Goal: Information Seeking & Learning: Learn about a topic

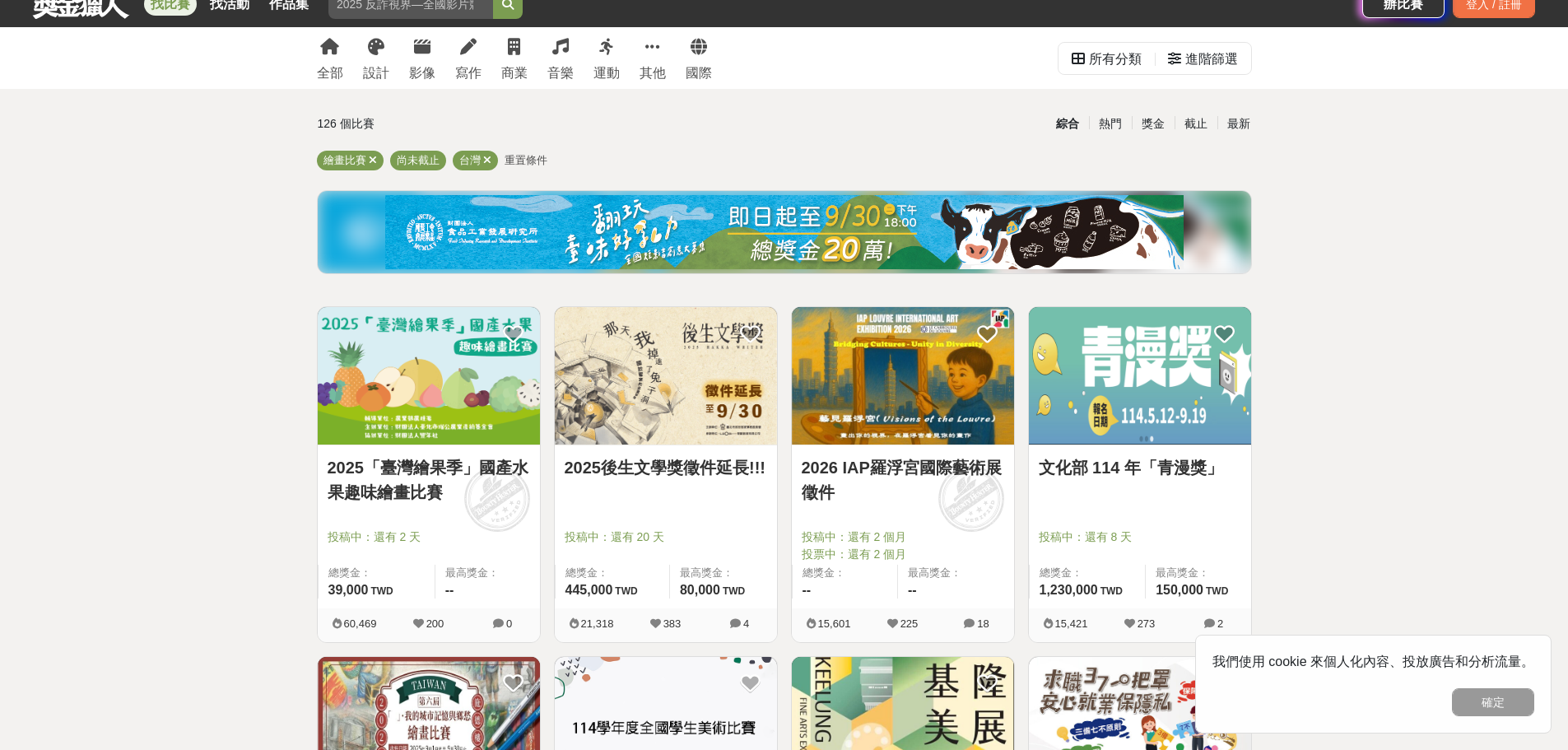
scroll to position [82, 0]
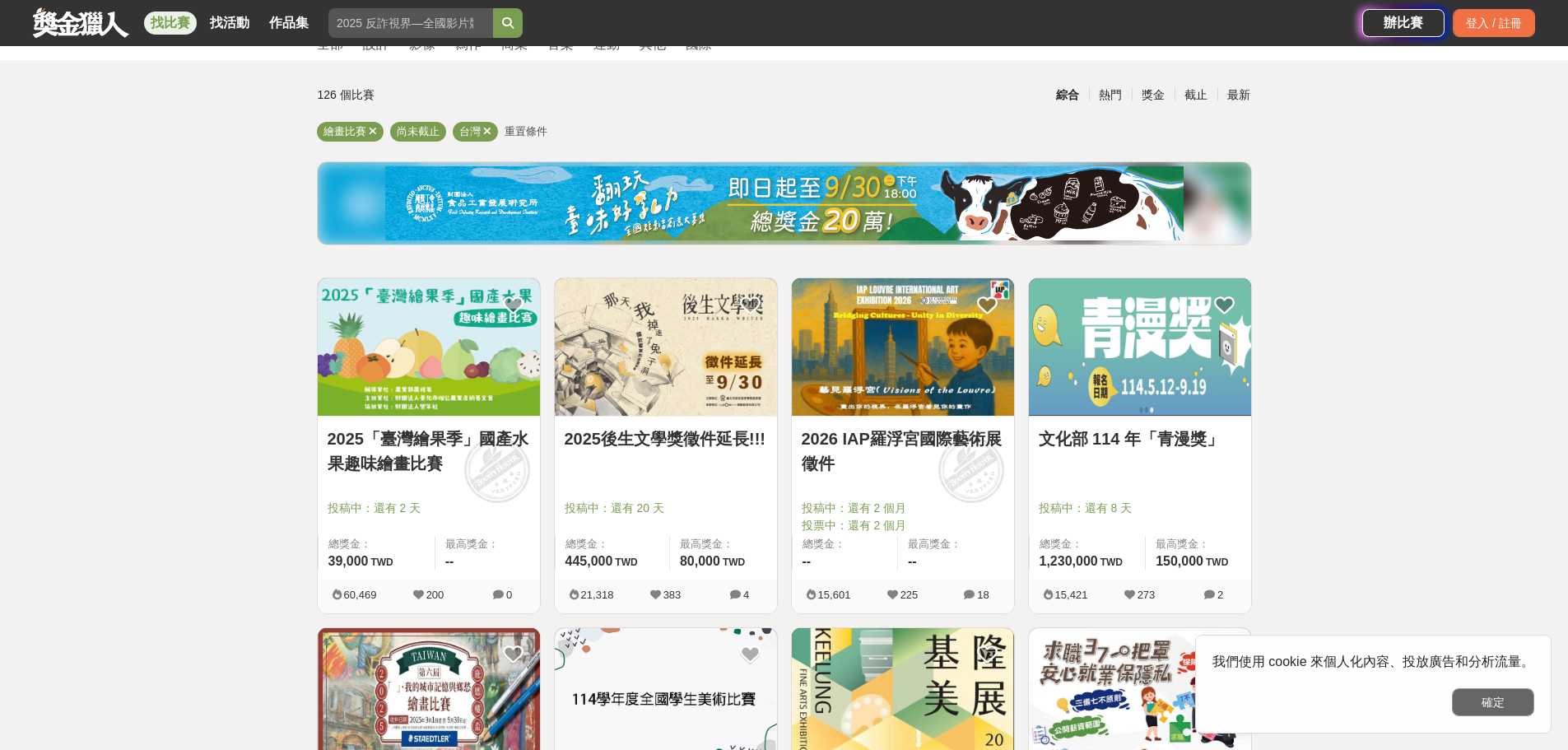
click at [1503, 703] on button "確定" at bounding box center [1493, 702] width 82 height 28
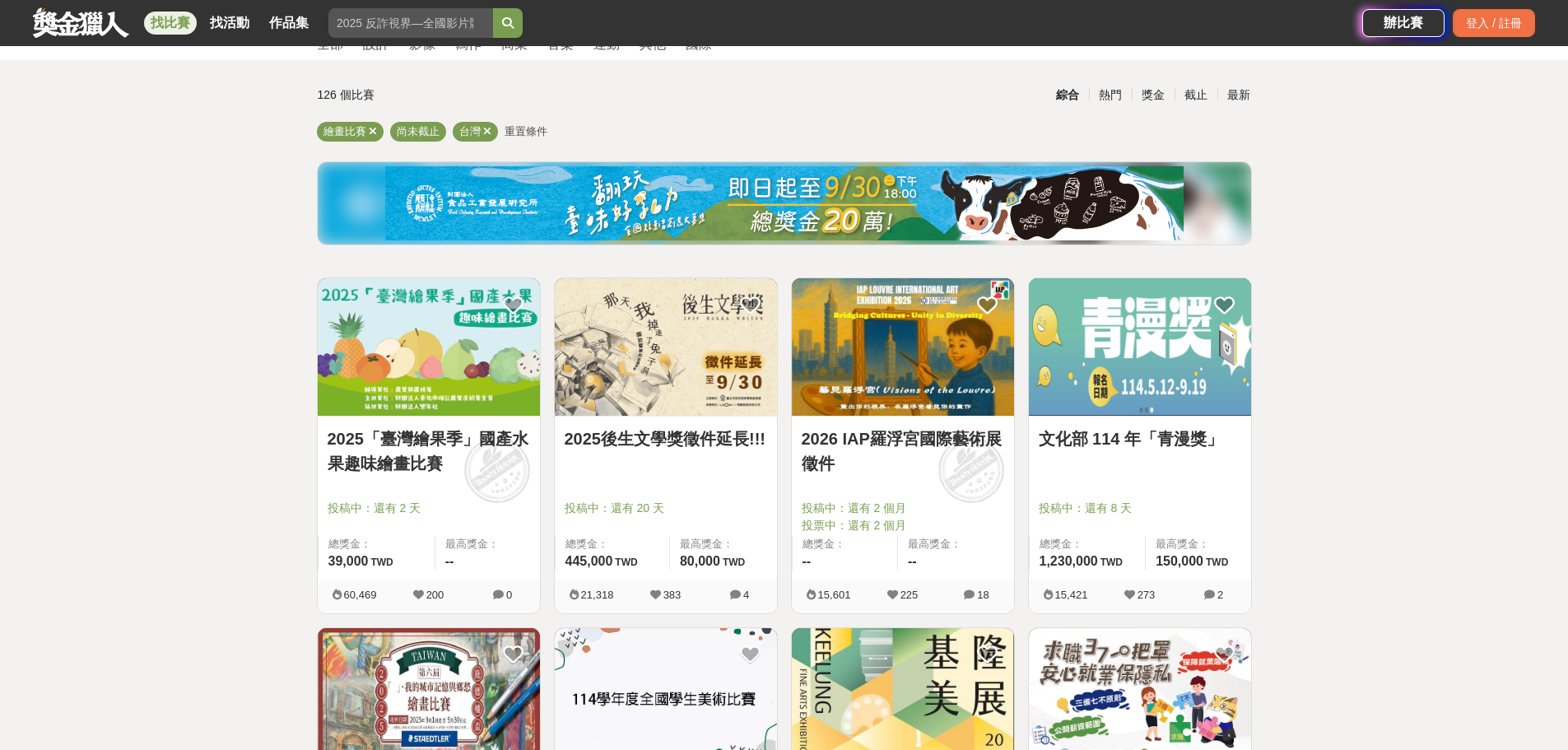
scroll to position [165, 0]
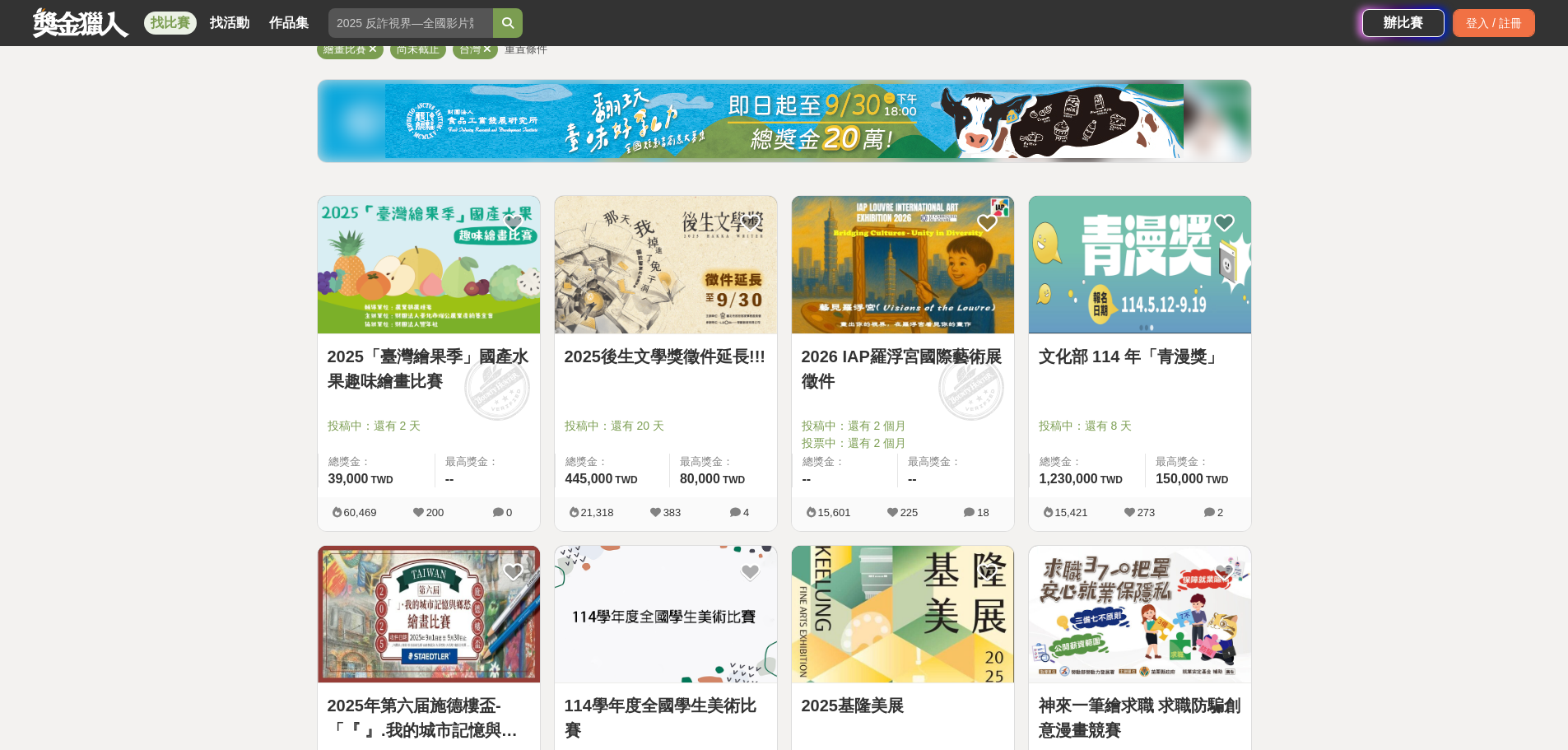
click at [380, 366] on link "2025「臺灣繪果季」國產水果趣味繪畫比賽" at bounding box center [429, 369] width 203 height 50
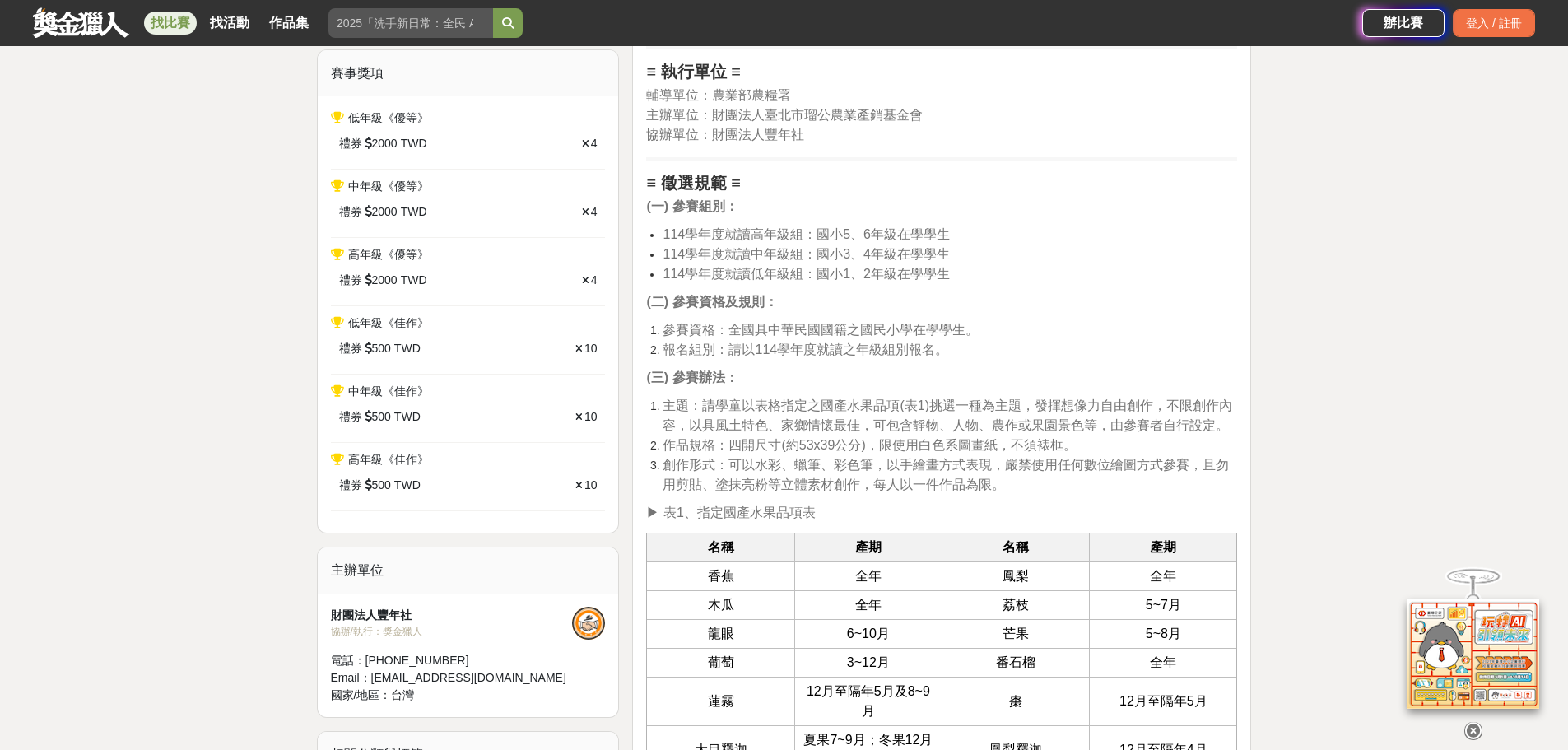
scroll to position [741, 0]
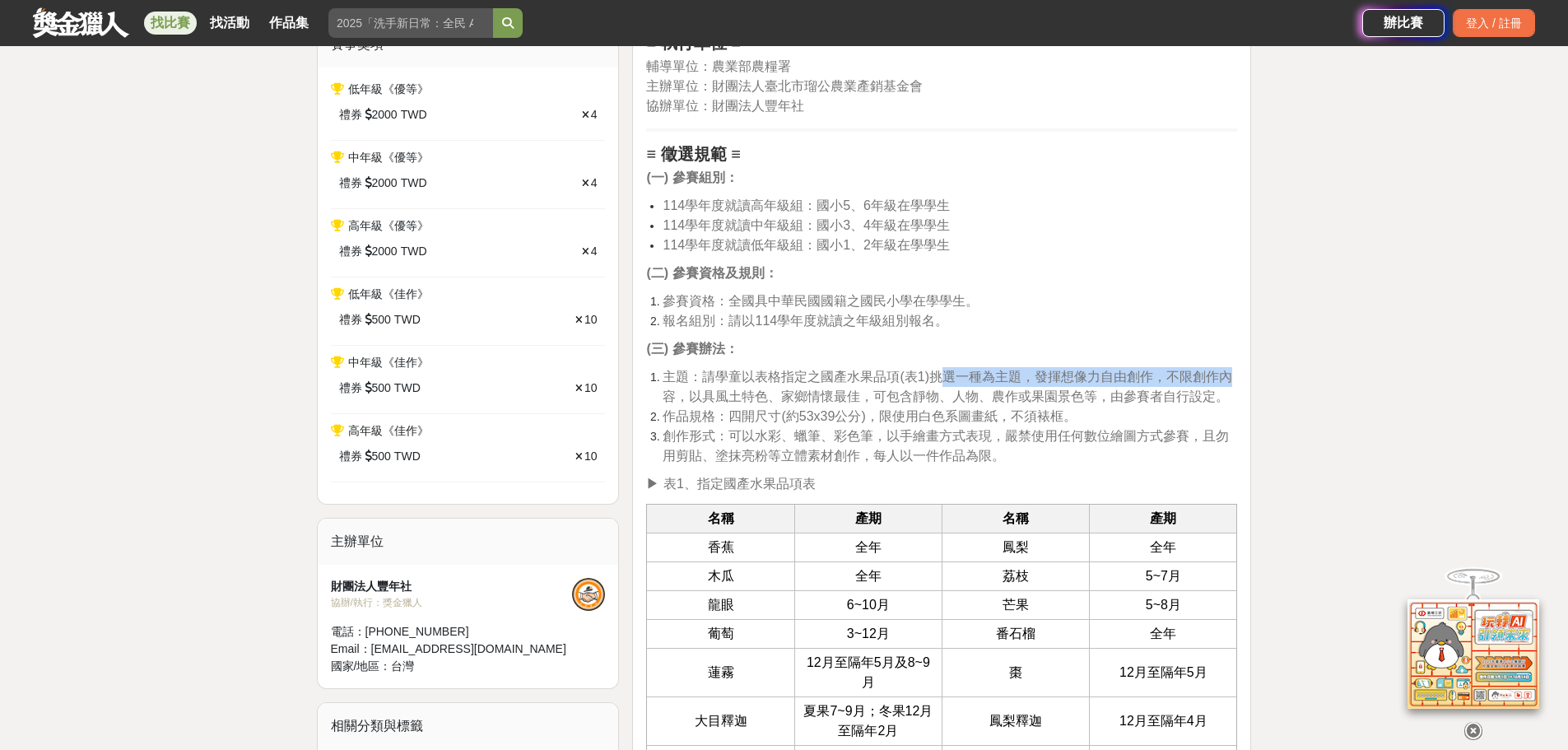
drag, startPoint x: 938, startPoint y: 379, endPoint x: 1231, endPoint y: 384, distance: 293.0
click at [1231, 384] on span "主題：請學童以表格指定之國產水果品項(表1)挑選一種為主題，發揮想像力自由創作，不限創作內容，以具風土特色、家鄉情懷最佳，可包含靜物、人物、農作或果園景色等，…" at bounding box center [947, 386] width 570 height 34
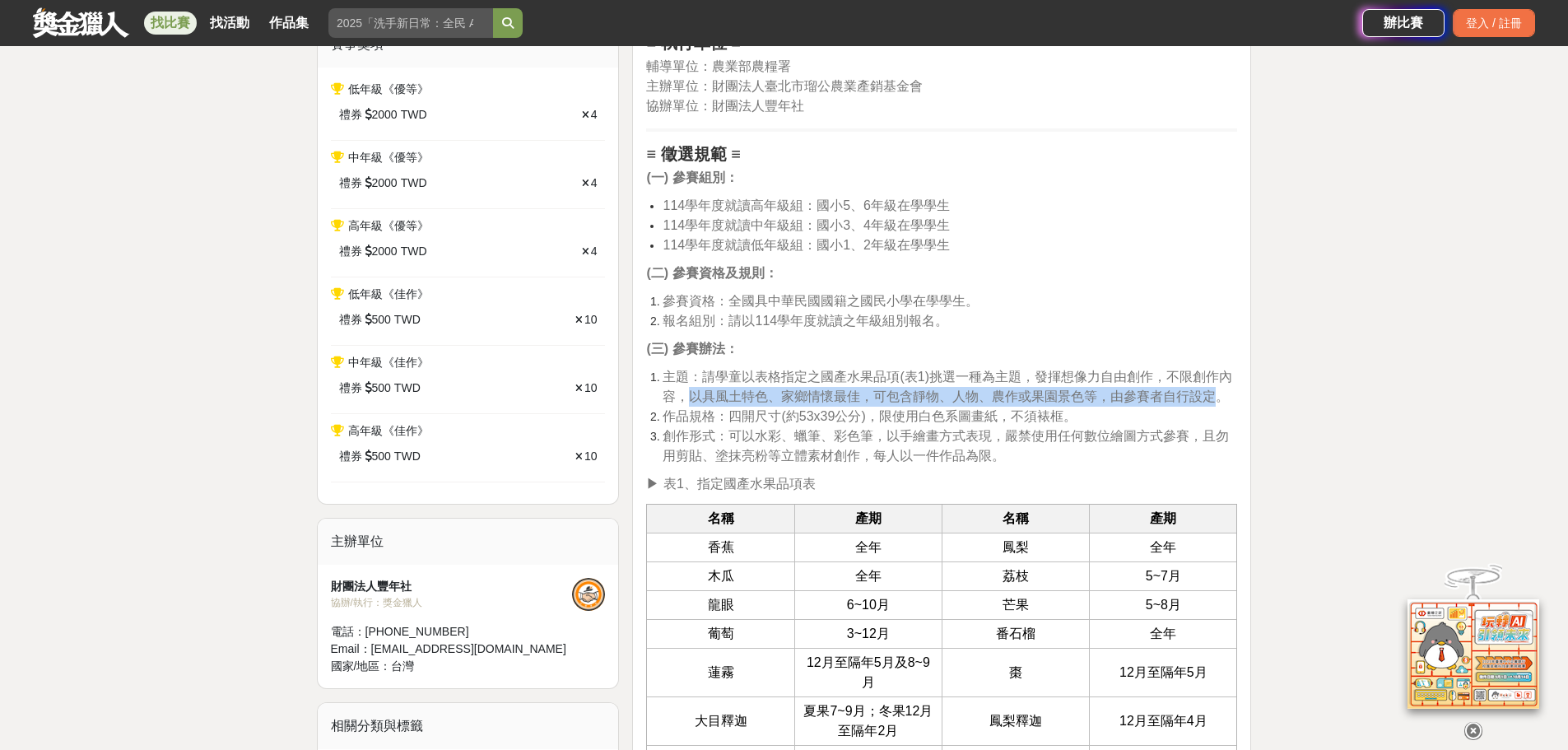
drag, startPoint x: 690, startPoint y: 398, endPoint x: 1221, endPoint y: 398, distance: 531.0
click at [1221, 398] on span "主題：請學童以表格指定之國產水果品項(表1)挑選一種為主題，發揮想像力自由創作，不限創作內容，以具風土特色、家鄉情懷最佳，可包含靜物、人物、農作或果園景色等，…" at bounding box center [947, 386] width 570 height 34
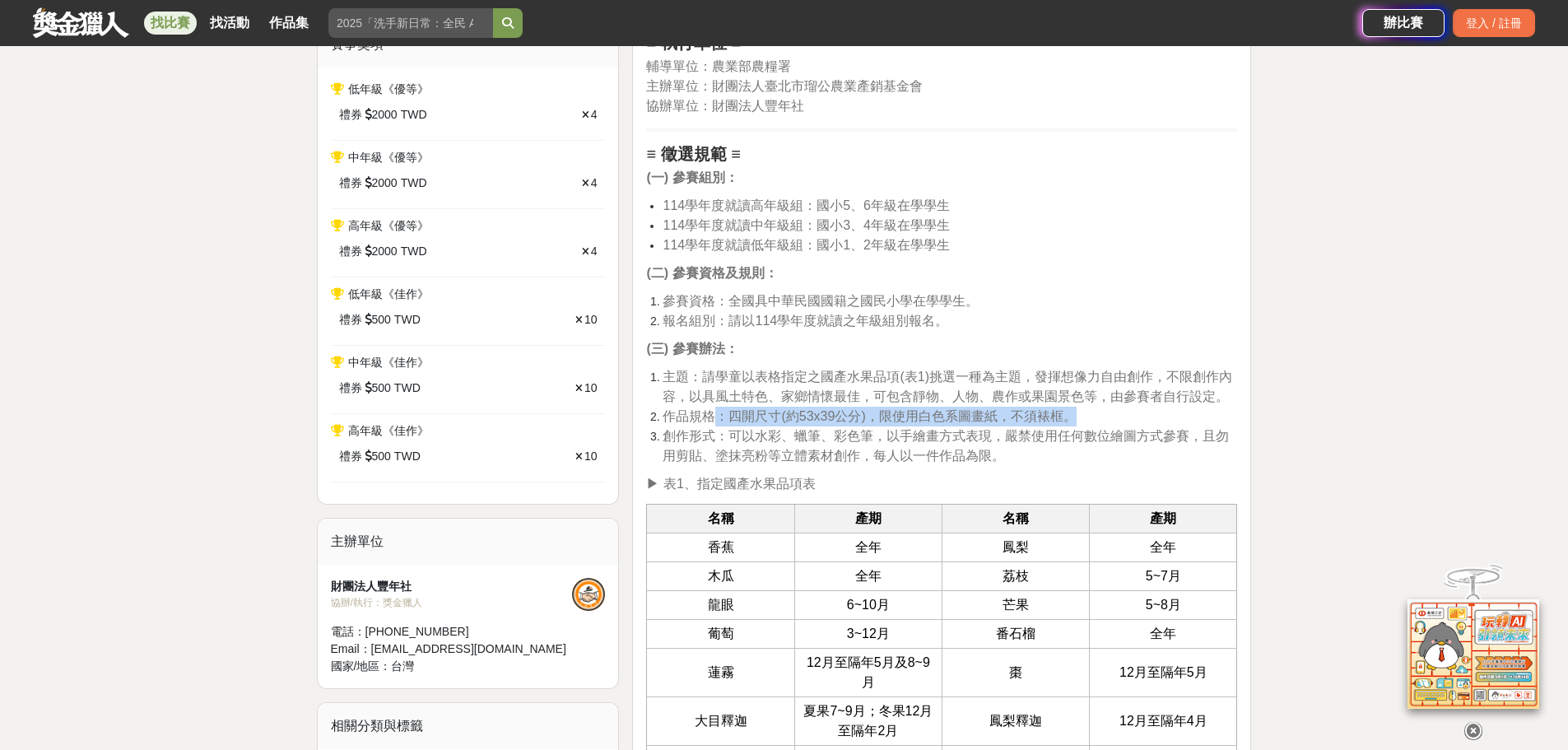
drag, startPoint x: 722, startPoint y: 422, endPoint x: 1109, endPoint y: 414, distance: 387.1
click at [1109, 414] on li "作品規格：四開尺寸(約53x39公分)，限使用白色系圖畫紙，不須裱框。" at bounding box center [950, 417] width 574 height 20
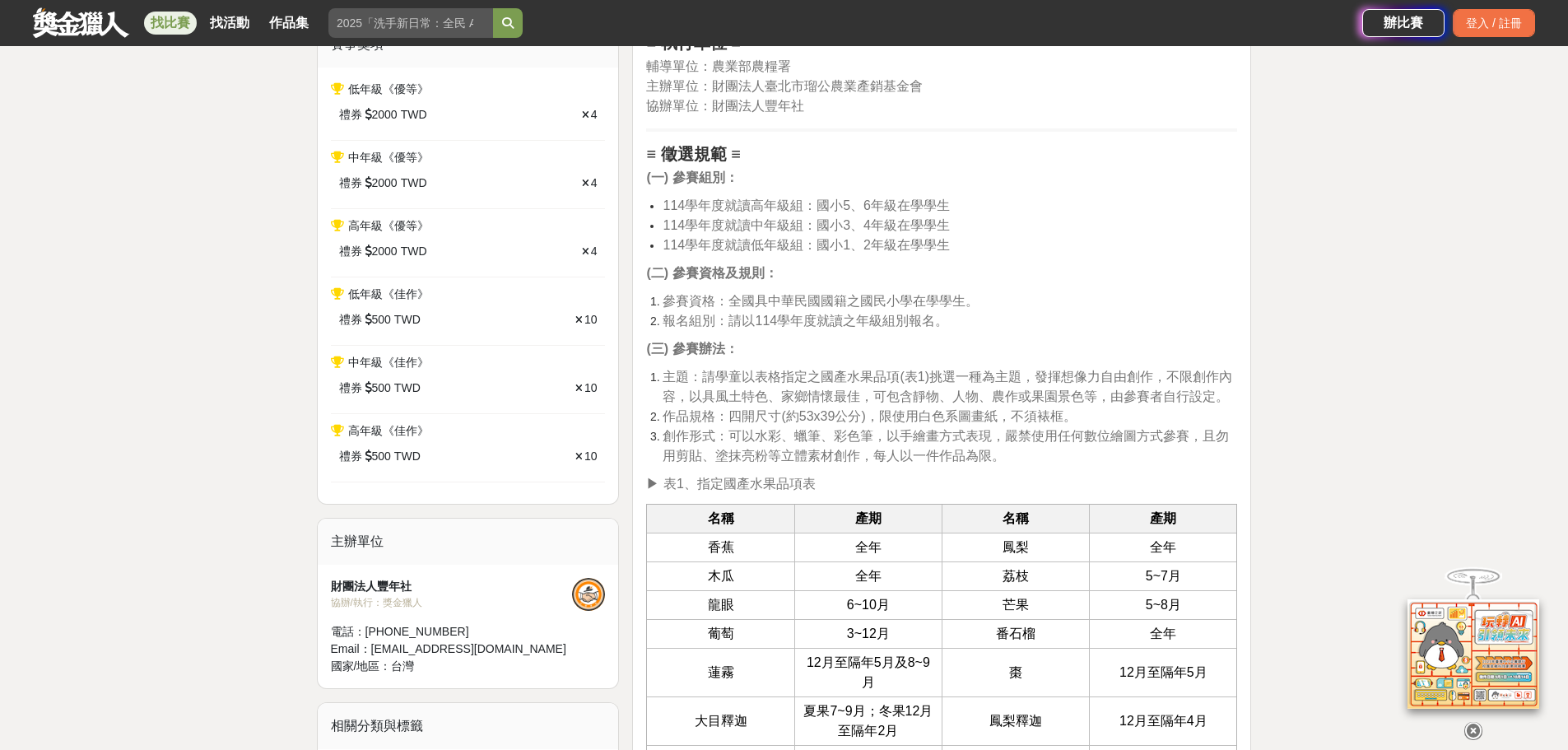
click at [1003, 447] on span "創作形式：可以水彩、蠟筆、彩色筆，以手繪畫方式表現，嚴禁使用任何數位繪圖方式參賽，且勿用剪貼、塗抹亮粉等立體素材創作，每人以一件作品為限。" at bounding box center [946, 445] width 567 height 34
drag, startPoint x: 731, startPoint y: 438, endPoint x: 1220, endPoint y: 433, distance: 489.0
click at [1217, 432] on span "創作形式：可以水彩、蠟筆、彩色筆，以手繪畫方式表現，嚴禁使用任何數位繪圖方式參賽，且勿用剪貼、塗抹亮粉等立體素材創作，每人以一件作品為限。" at bounding box center [946, 445] width 567 height 34
drag, startPoint x: 717, startPoint y: 455, endPoint x: 1004, endPoint y: 458, distance: 287.0
click at [1006, 457] on li "創作形式：可以水彩、蠟筆、彩色筆，以手繪畫方式表現，嚴禁使用任何數位繪圖方式參賽，且勿用剪貼、塗抹亮粉等立體素材創作，每人以一件作品為限。" at bounding box center [950, 445] width 574 height 39
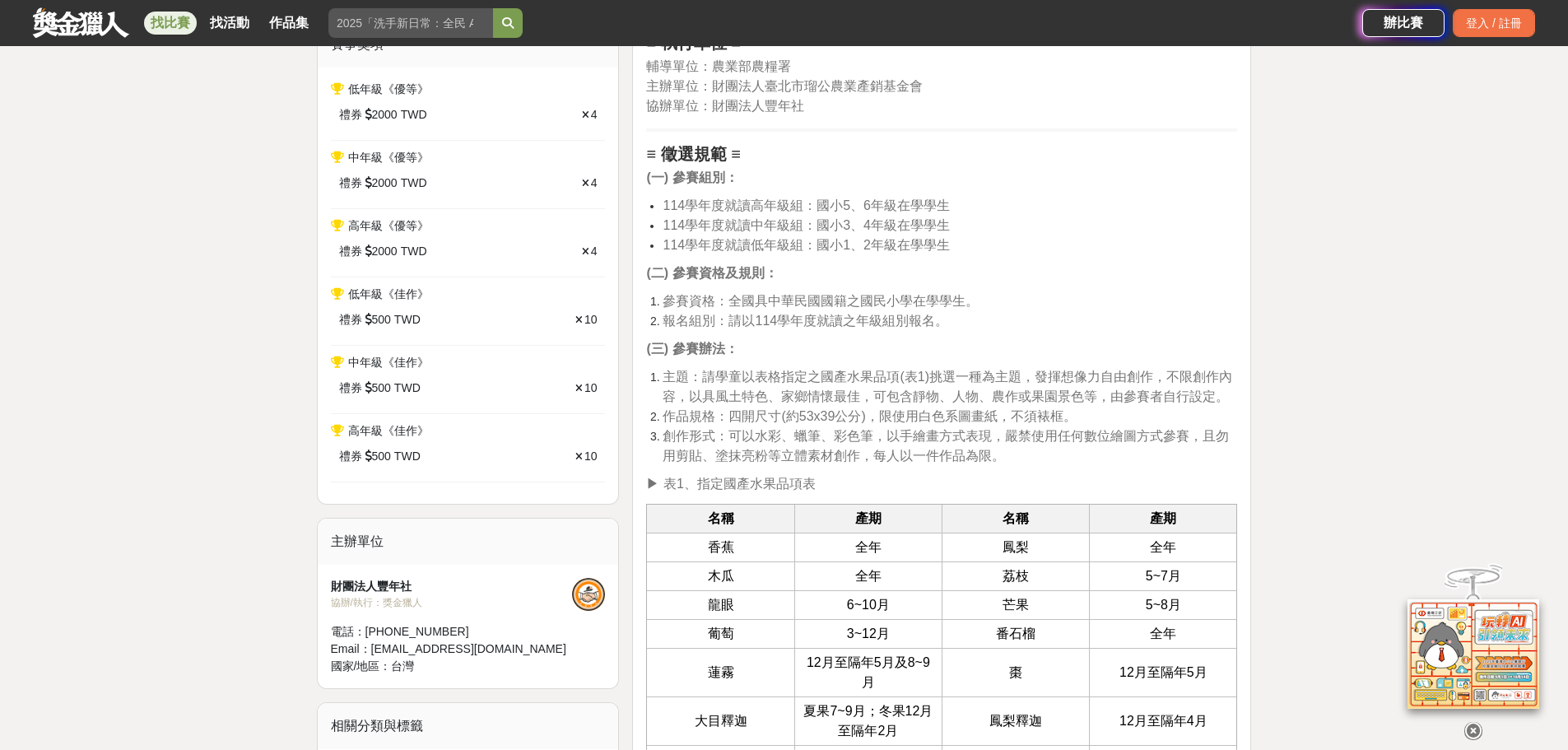
click at [954, 474] on p "▶︎ 表1、指定國產水果品項表" at bounding box center [941, 484] width 591 height 20
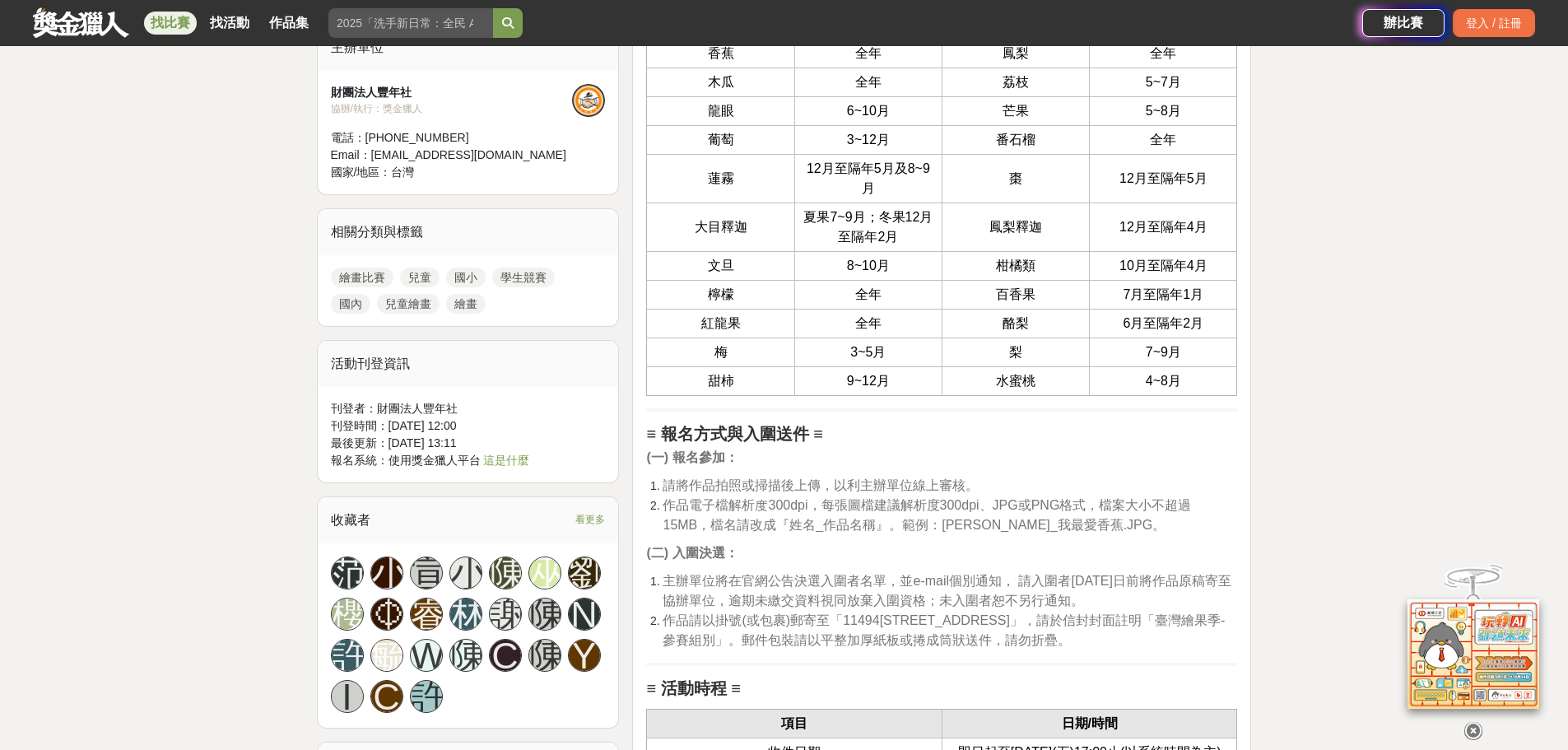
scroll to position [1318, 0]
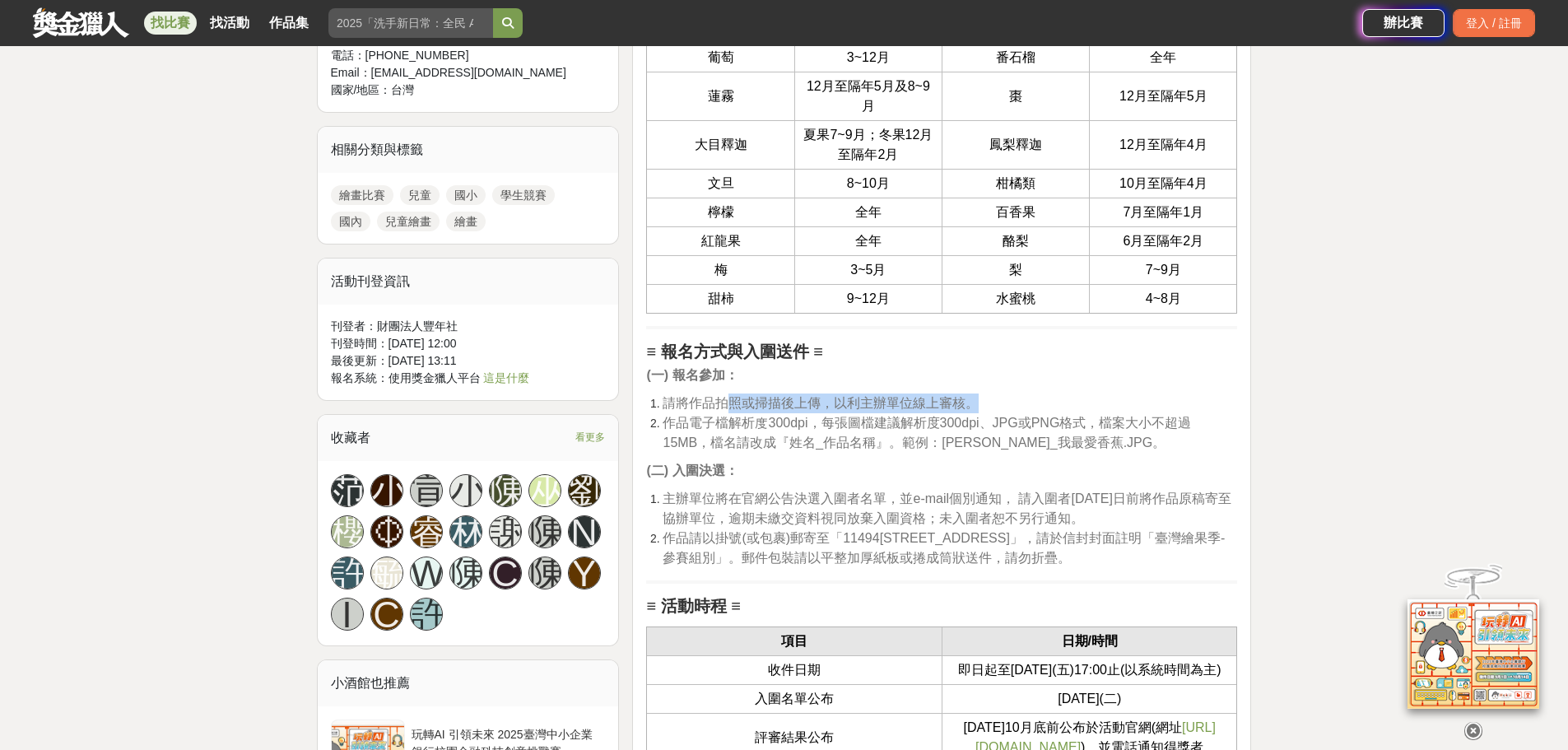
drag, startPoint x: 726, startPoint y: 405, endPoint x: 1007, endPoint y: 388, distance: 281.5
click at [1007, 388] on div "≡ 比賽目的 ≡ 為落實食農教育理念，農業部農糧署推廣從土地開始，逐步引導國人深入文化底蘊和生活型態，回溯飲食、農業及環境之間的連結，提升國人對於在地農業的認…" at bounding box center [941, 446] width 591 height 2394
drag, startPoint x: 708, startPoint y: 426, endPoint x: 1107, endPoint y: 420, distance: 399.0
click at [1107, 420] on span "作品電子檔解析度300dpi，每張圖檔建議解析度300dpi、JPG或PNG格式，檔案大小不超過15MB，檔名請改成『姓名_作品名稱』。範例：[PERSON_…" at bounding box center [927, 432] width 528 height 34
click at [1019, 446] on span "作品電子檔解析度300dpi，每張圖檔建議解析度300dpi、JPG或PNG格式，檔案大小不超過15MB，檔名請改成『姓名_作品名稱』。範例：[PERSON_…" at bounding box center [927, 432] width 528 height 34
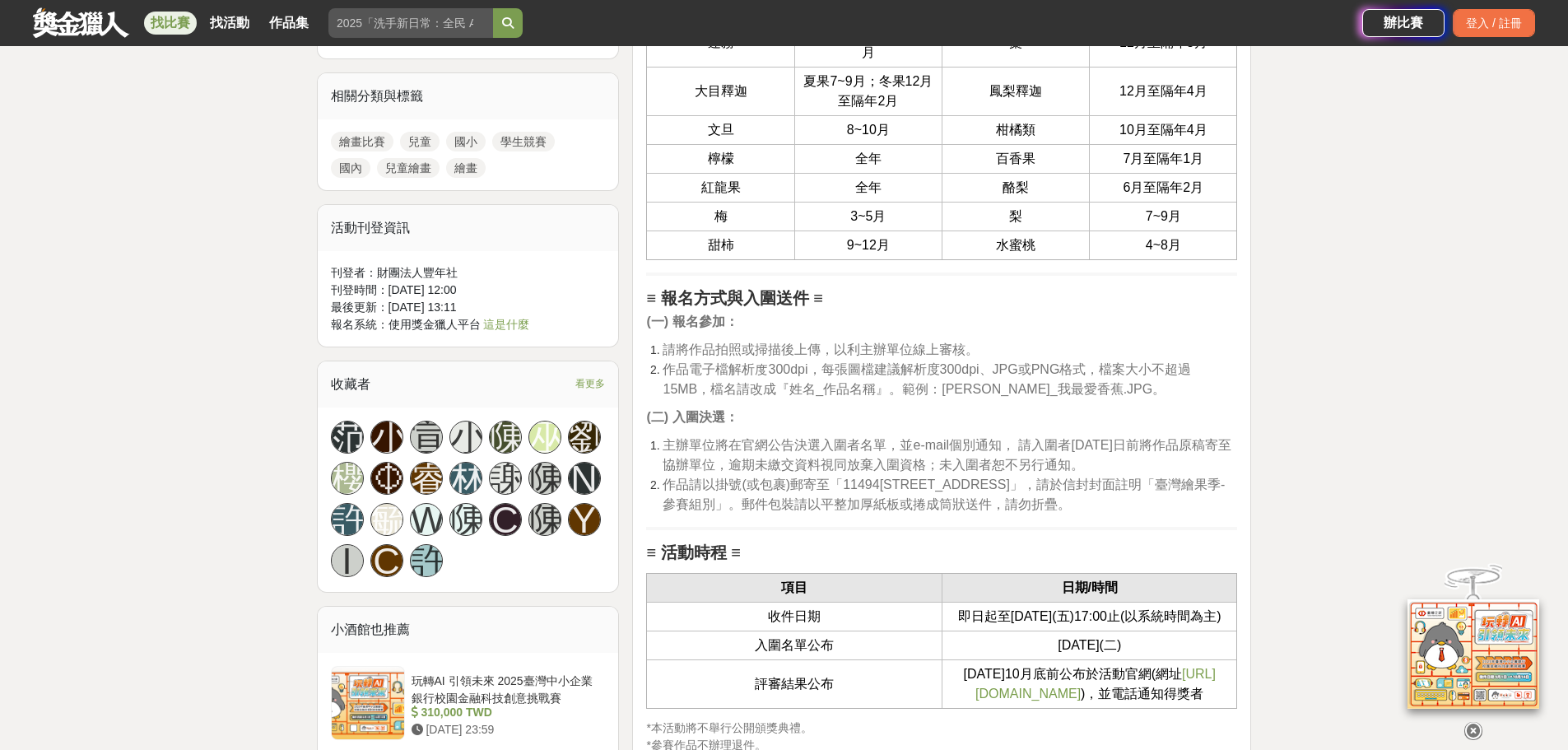
scroll to position [1400, 0]
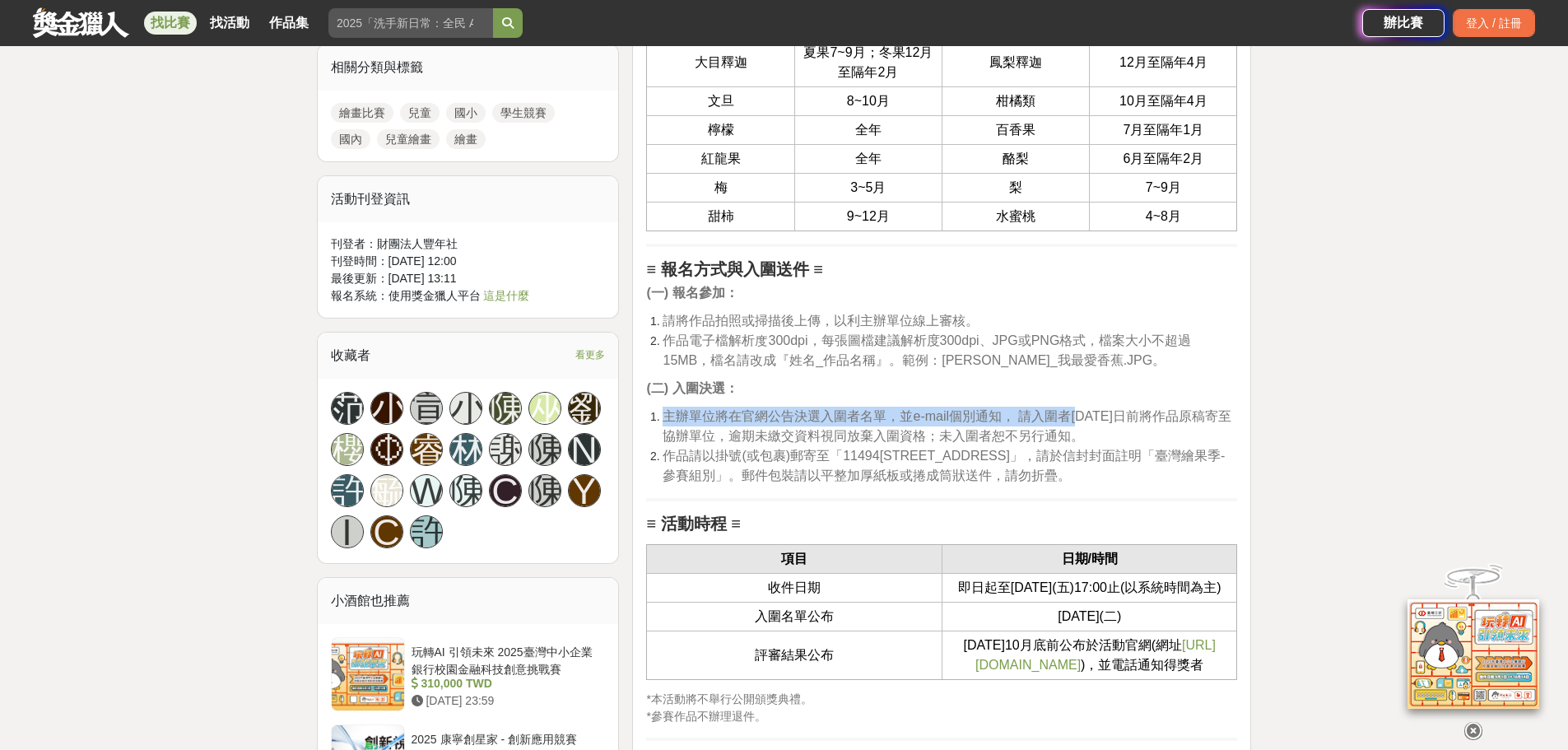
drag, startPoint x: 666, startPoint y: 418, endPoint x: 1081, endPoint y: 420, distance: 415.0
click at [1081, 420] on span "主辦單位將在官網公告決選入圍者名單，並e-mail個別通知， 請入圍者[DATE]日前將作品原稿寄至協辦單位，逾期未繳交資料視同放棄入圍資格；未入圍者恕不另行…" at bounding box center [946, 425] width 568 height 34
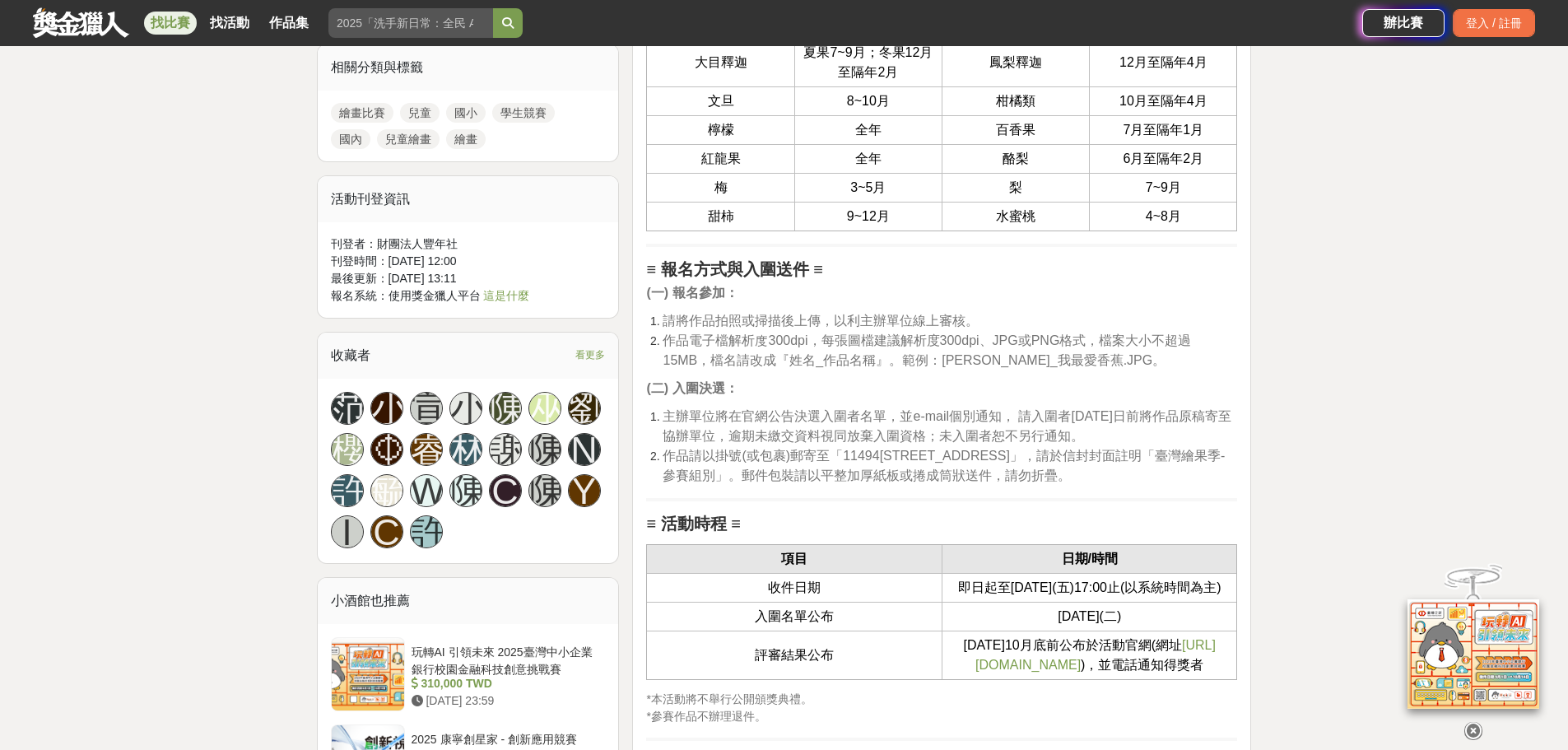
click at [955, 463] on span "作品請以掛號(或包裹)郵寄至「11494[STREET_ADDRESS]」，請於信封封面註明「臺灣繪果季-參賽組別」。郵件包裝請以平整加厚紙板或捲成筒狀送件，…" at bounding box center [943, 466] width 562 height 34
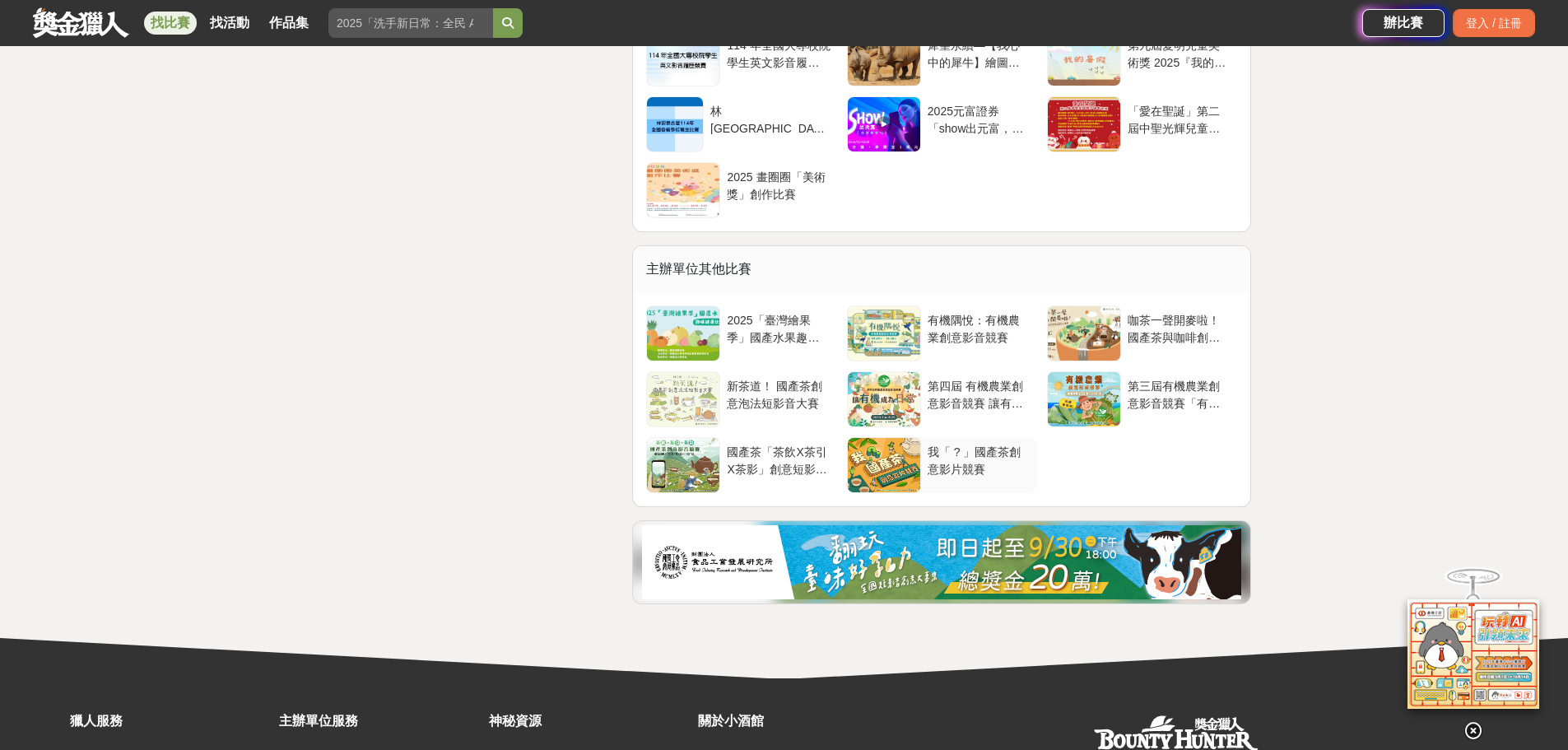
scroll to position [3295, 0]
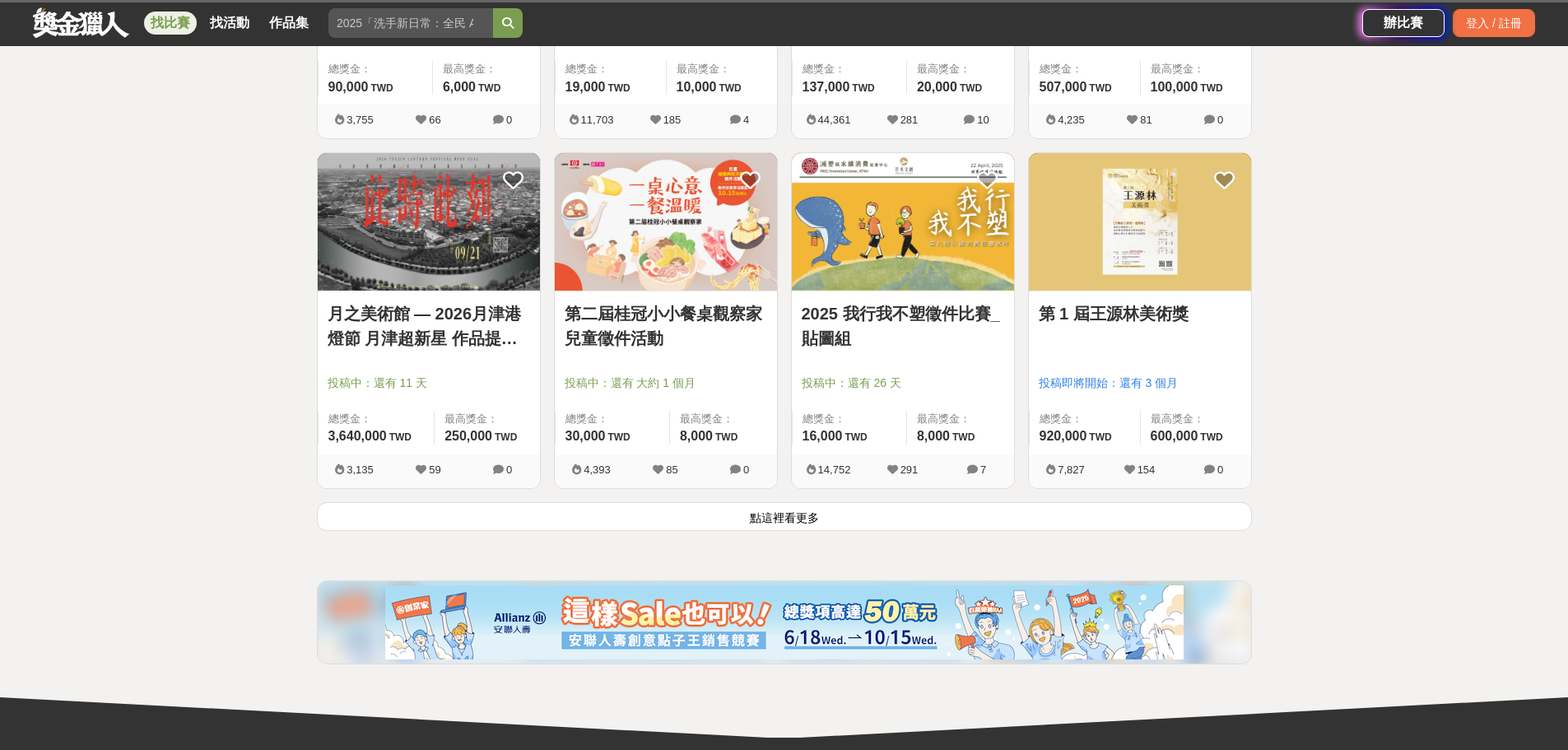
scroll to position [1927, 0]
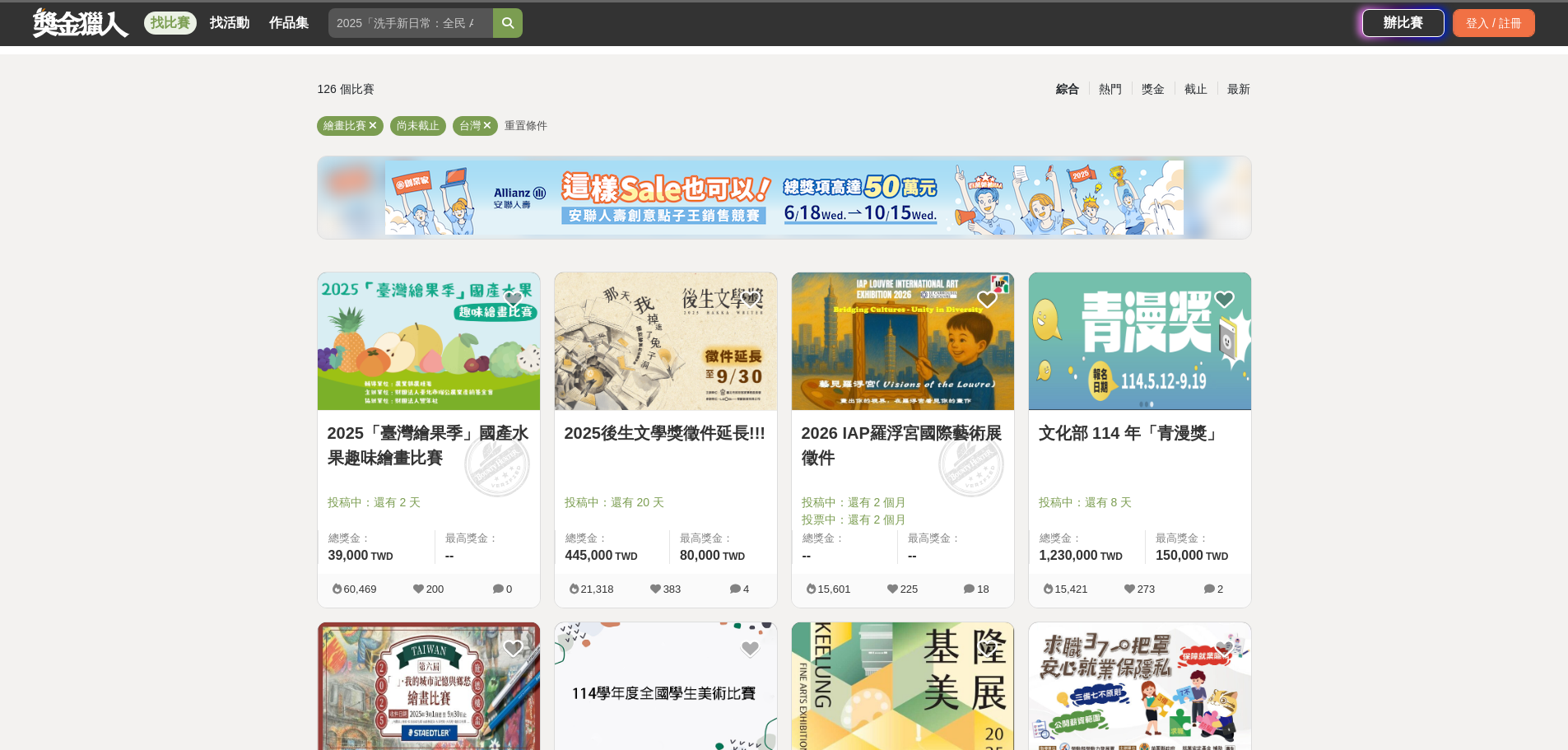
scroll to position [165, 0]
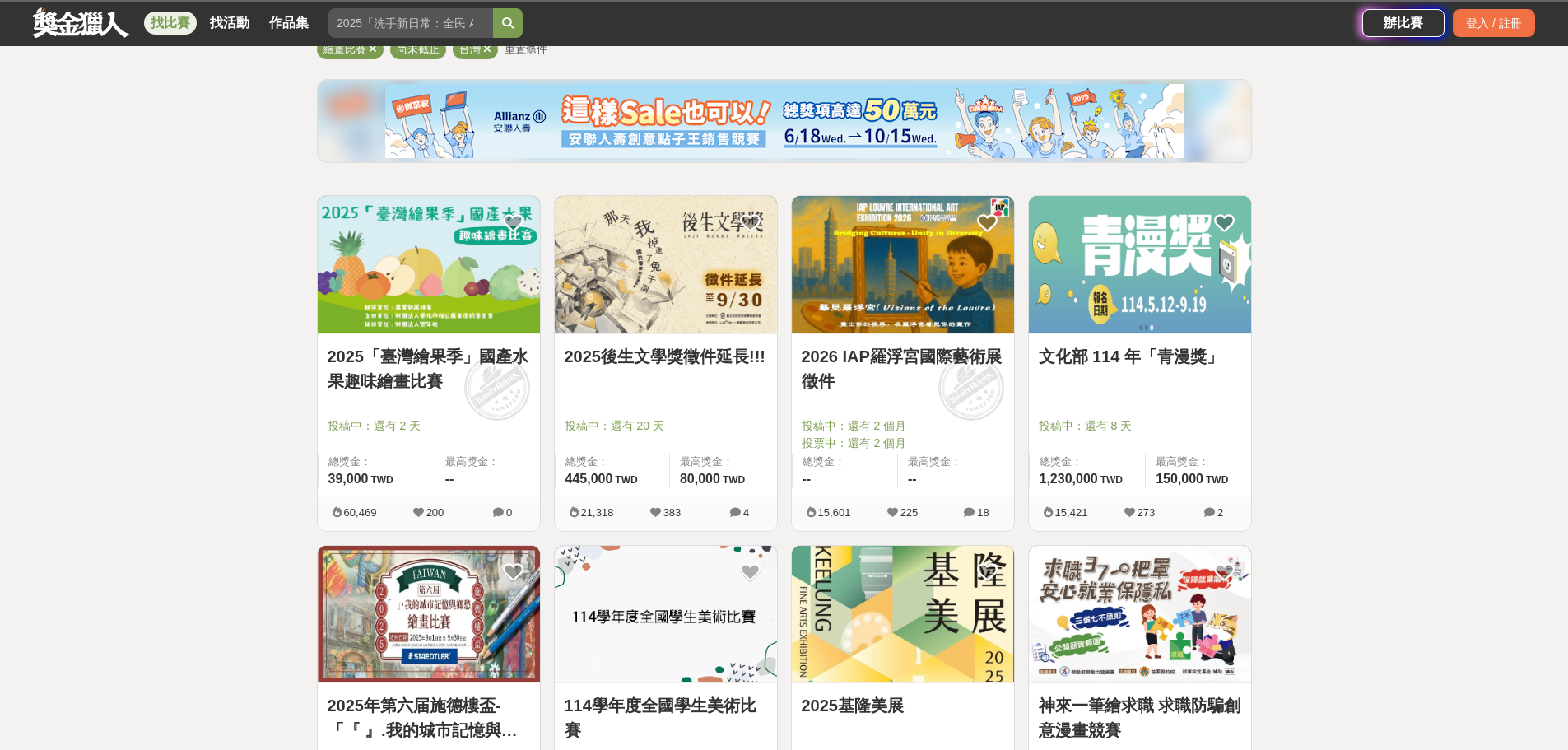
click at [628, 359] on link "2025後生文學獎徵件延長!!!" at bounding box center [666, 356] width 203 height 25
